Goal: Task Accomplishment & Management: Use online tool/utility

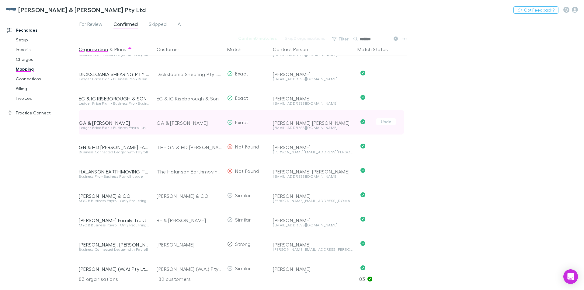
scroll to position [365, 0]
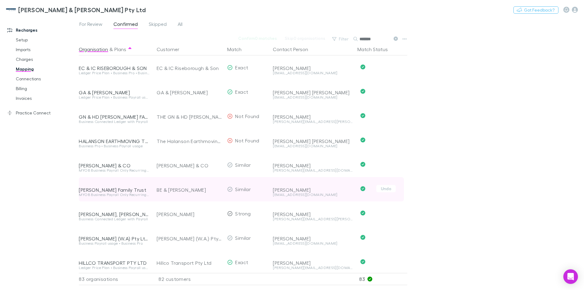
click at [399, 197] on span "Undo" at bounding box center [381, 189] width 52 height 24
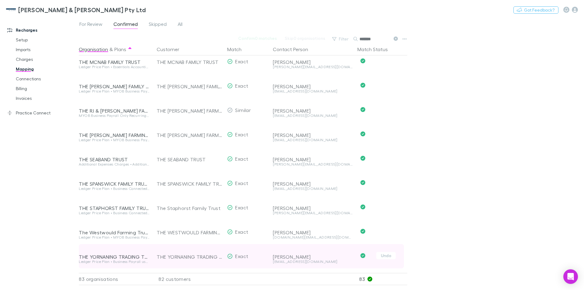
scroll to position [1807, 0]
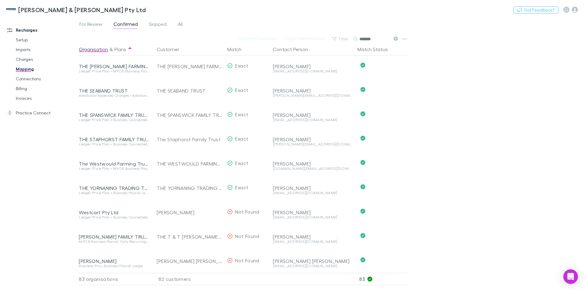
click at [439, 124] on div "For Review Confirmed Skipped All Confirm 0 matches Skip 0 organisations Filter …" at bounding box center [331, 153] width 505 height 273
click at [436, 106] on div "For Review Confirmed Skipped All Confirm 0 matches Skip 0 organisations Filter …" at bounding box center [331, 153] width 505 height 273
click at [64, 69] on link "Mapping" at bounding box center [46, 69] width 72 height 10
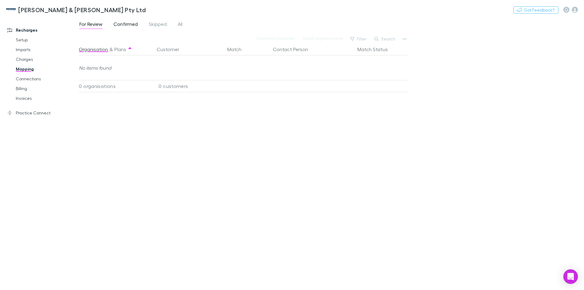
click at [131, 24] on span "Confirmed" at bounding box center [125, 25] width 24 height 8
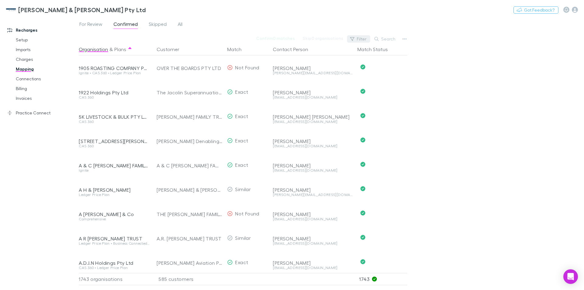
click at [361, 40] on button "Filter" at bounding box center [358, 38] width 23 height 7
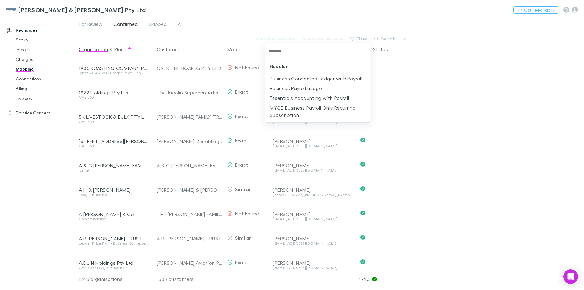
type input "*******"
drag, startPoint x: 287, startPoint y: 50, endPoint x: 257, endPoint y: 54, distance: 30.5
click at [257, 54] on div "******* Has plan Business Connected Ledger with Payroll Business Payroll usage …" at bounding box center [292, 145] width 584 height 290
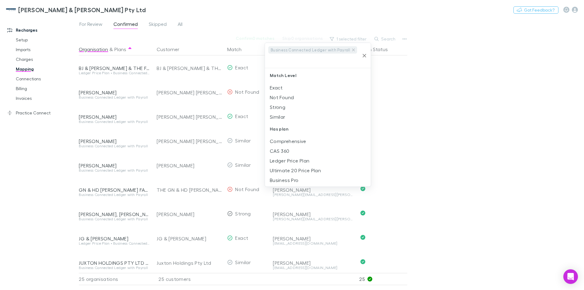
click at [399, 55] on div at bounding box center [292, 145] width 584 height 290
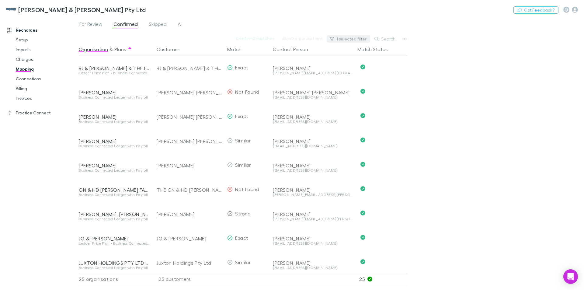
click at [337, 38] on button "1 selected filter" at bounding box center [348, 38] width 43 height 7
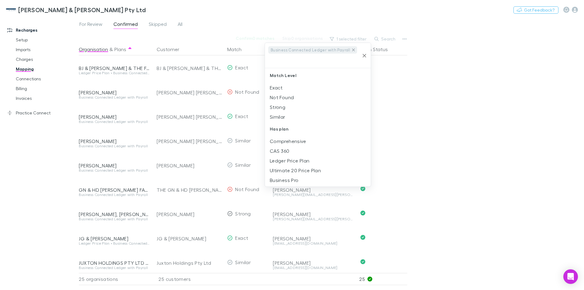
click at [352, 50] on icon at bounding box center [353, 49] width 3 height 3
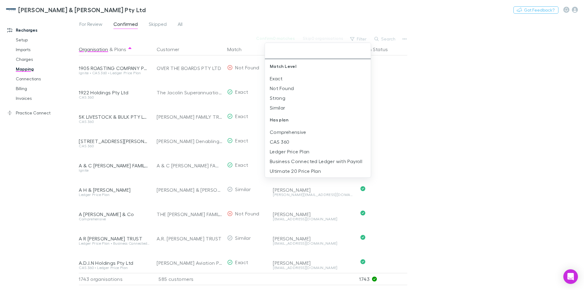
click at [380, 38] on div at bounding box center [292, 145] width 584 height 290
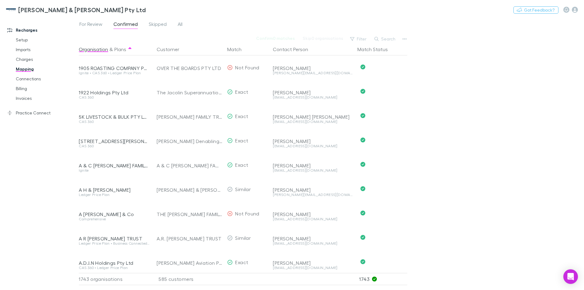
click at [347, 35] on button "Filter" at bounding box center [358, 38] width 23 height 7
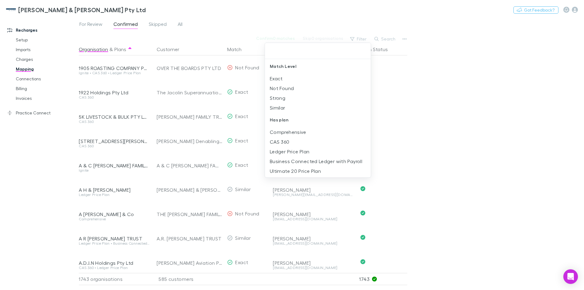
click at [389, 86] on div at bounding box center [292, 145] width 584 height 290
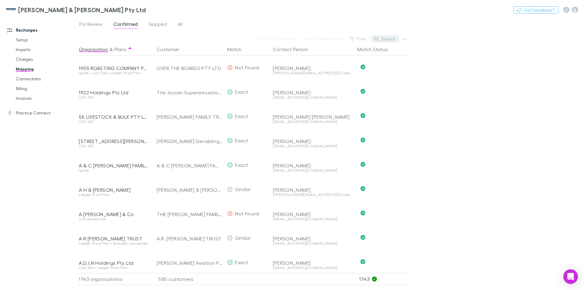
click at [384, 39] on button "Search" at bounding box center [385, 38] width 28 height 7
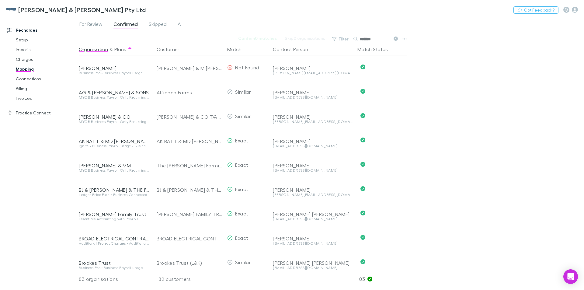
type input "*******"
